Goal: Task Accomplishment & Management: Complete application form

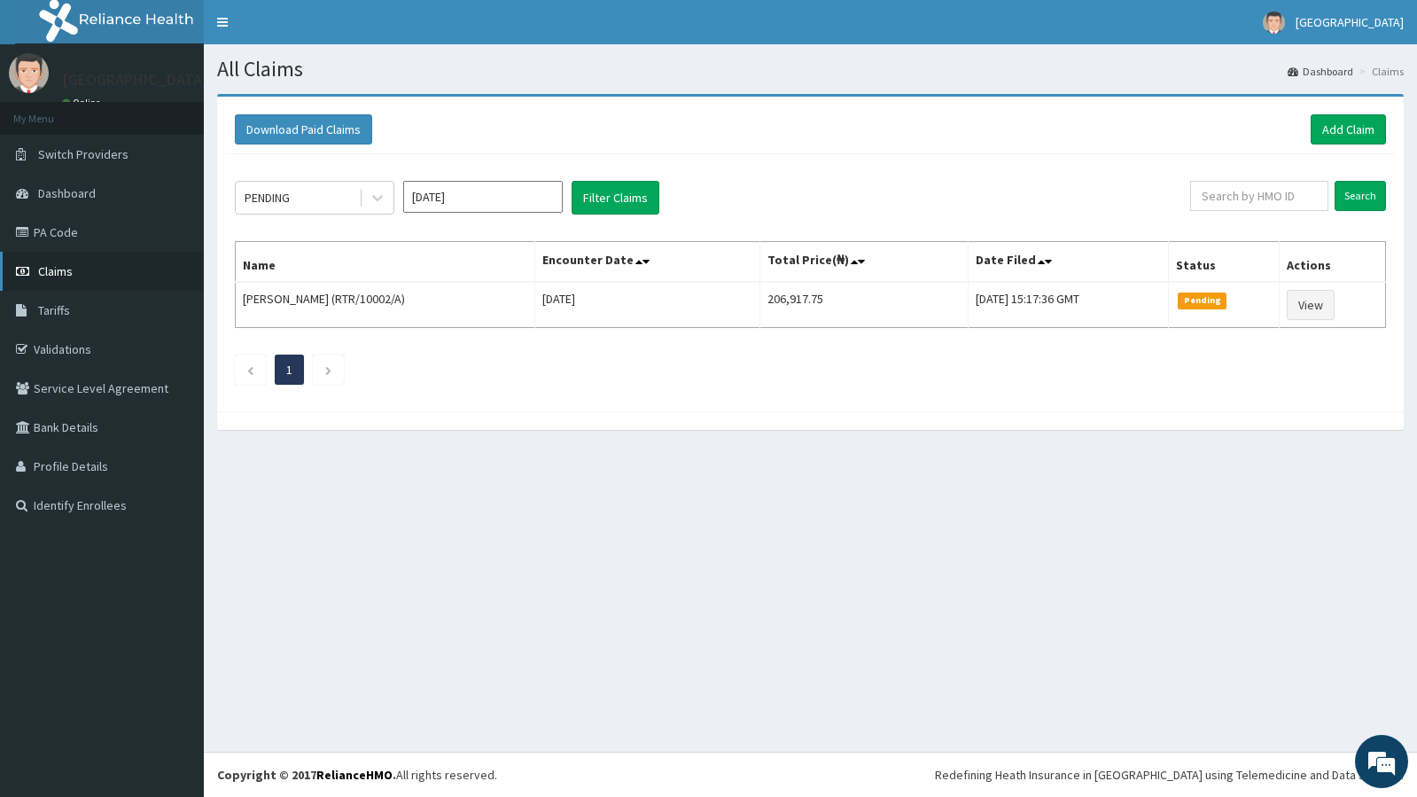
click at [74, 273] on link "Claims" at bounding box center [102, 271] width 204 height 39
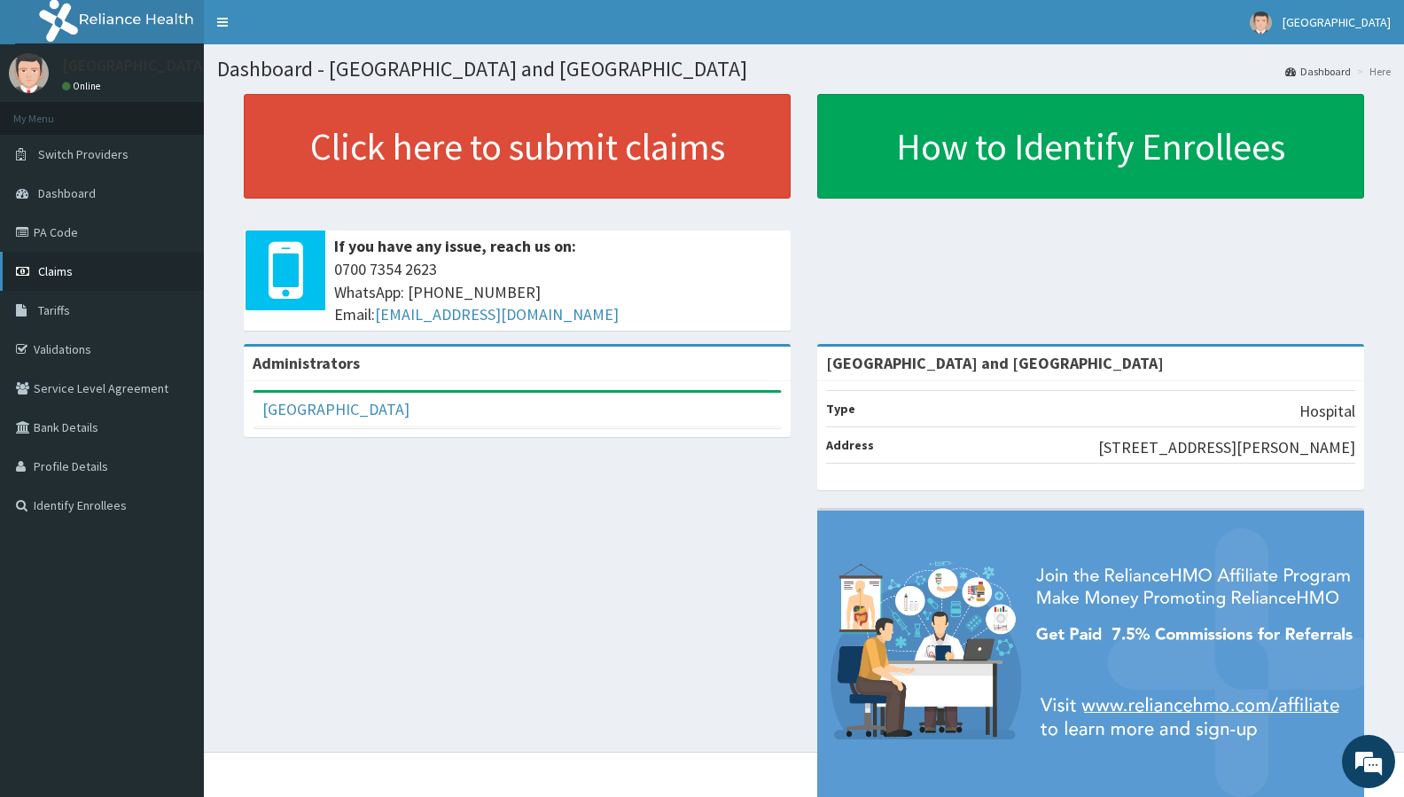
click at [77, 274] on link "Claims" at bounding box center [102, 271] width 204 height 39
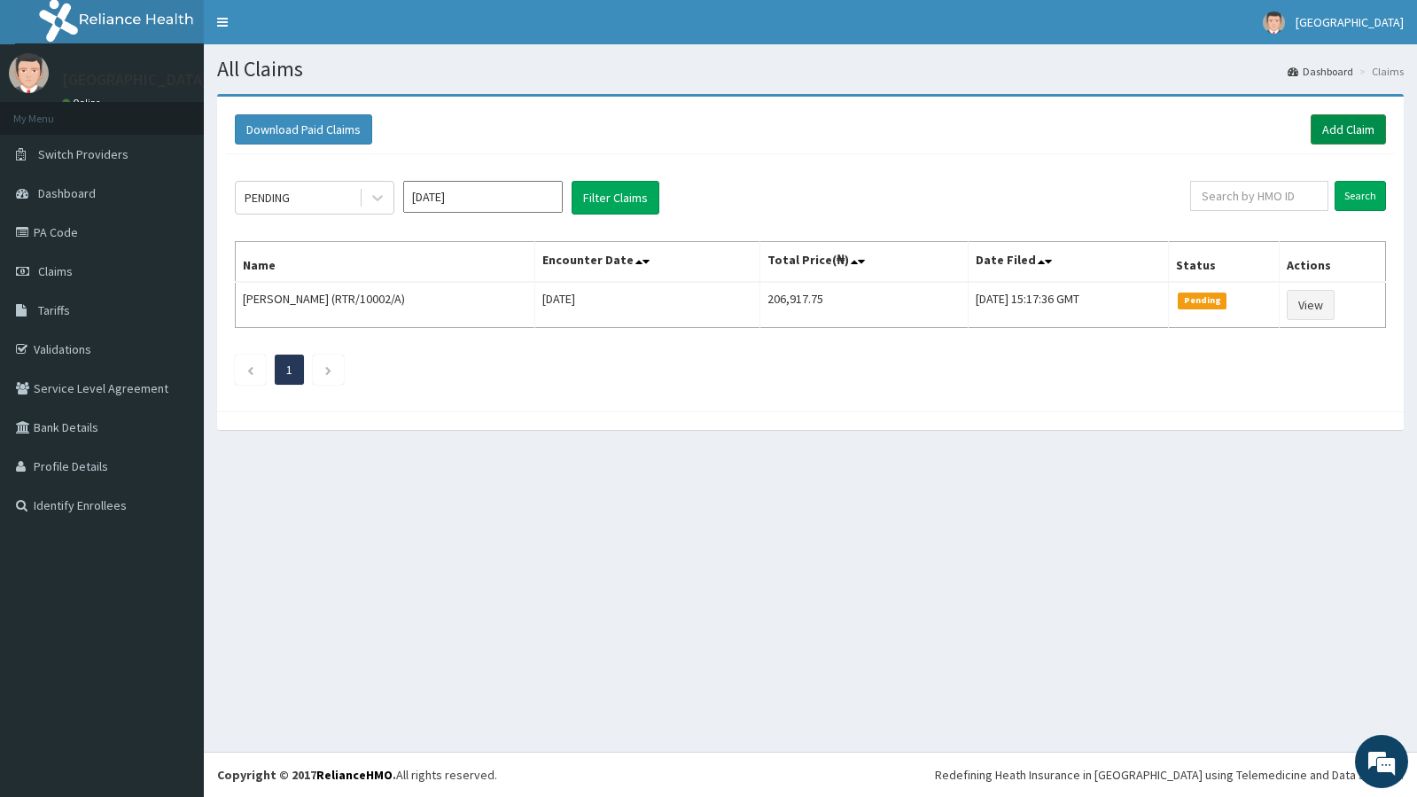
click at [1364, 126] on link "Add Claim" at bounding box center [1348, 129] width 75 height 30
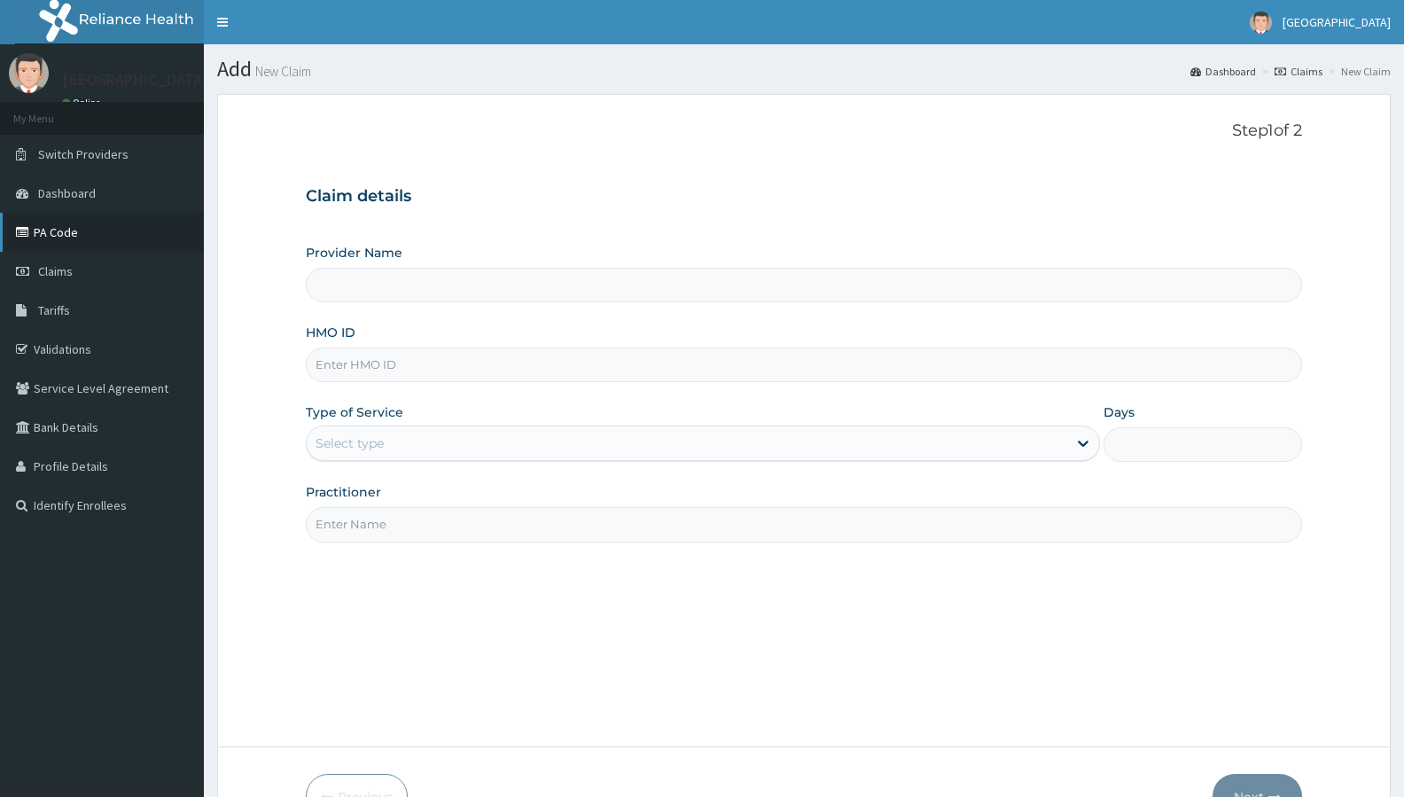
click at [79, 227] on link "PA Code" at bounding box center [102, 232] width 204 height 39
type input "[GEOGRAPHIC_DATA] and [GEOGRAPHIC_DATA]"
